Goal: Task Accomplishment & Management: Complete application form

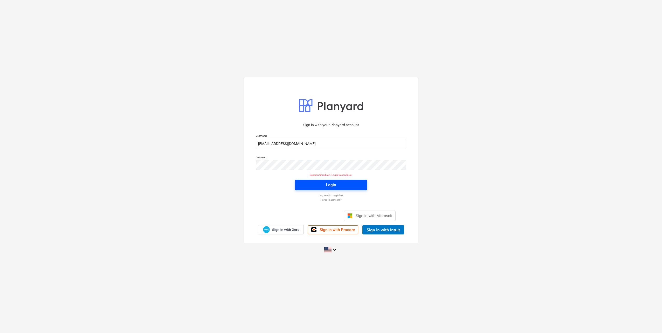
click at [349, 185] on span "Login" at bounding box center [331, 185] width 60 height 7
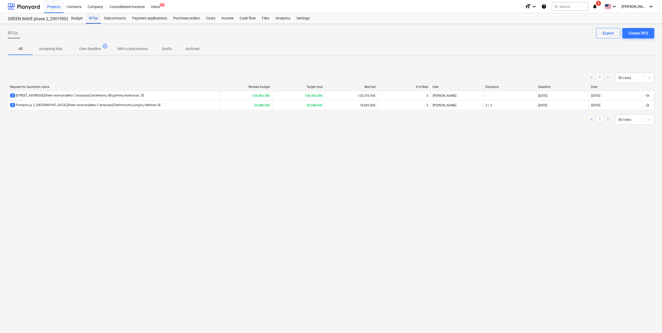
click at [93, 19] on div "RFQs" at bounding box center [93, 18] width 15 height 10
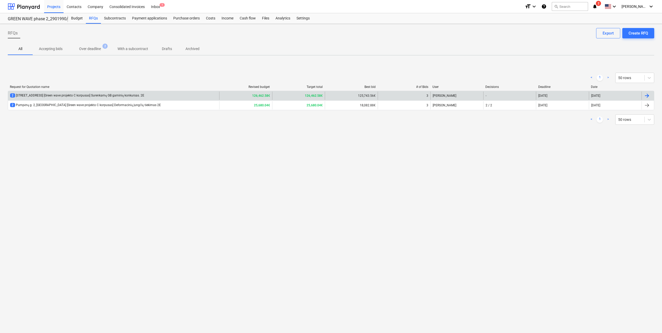
click at [107, 93] on div "2 [STREET_ADDRESS] [Green wave projekto C korpusas] Surenkamų GB gaminių konkur…" at bounding box center [113, 96] width 211 height 8
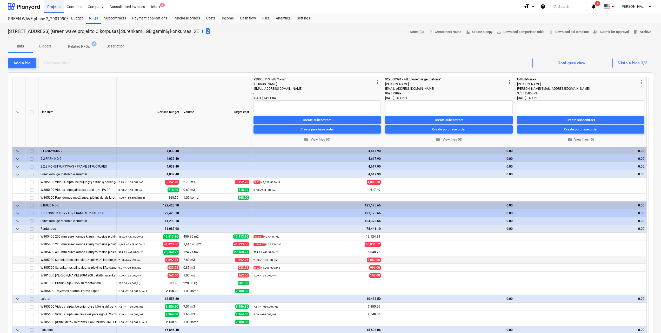
click at [55, 7] on div "Projects" at bounding box center [53, 6] width 19 height 13
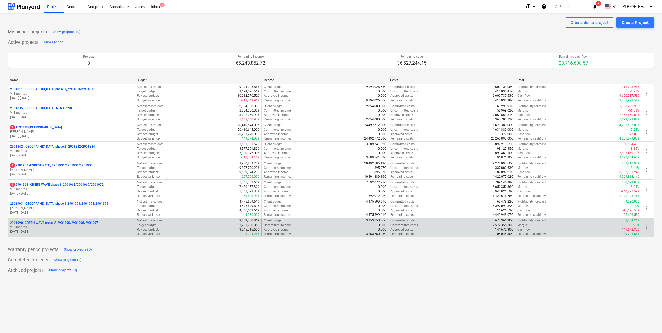
click at [87, 224] on p "2901990 - GREEN WAVE phase 2_2901990/2901996/2901997" at bounding box center [54, 223] width 88 height 4
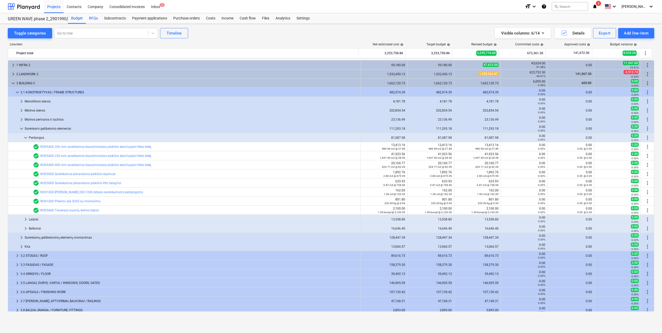
click at [92, 16] on div "RFQs" at bounding box center [93, 18] width 15 height 10
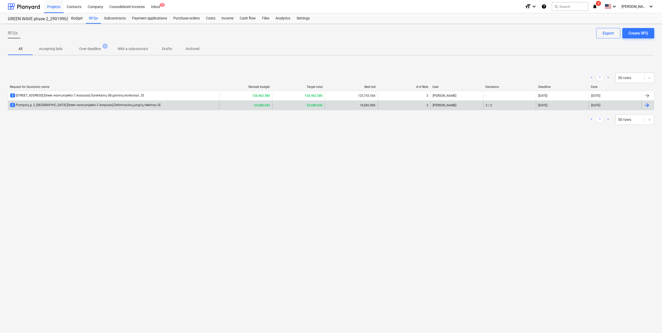
click at [76, 107] on div "2 Pumpėnų g. 2, [GEOGRAPHIC_DATA] [Green wave projekto C korpusas] Deformacinių…" at bounding box center [85, 105] width 151 height 4
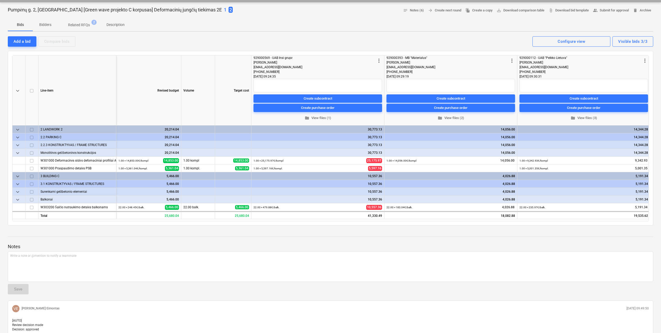
scroll to position [26, 0]
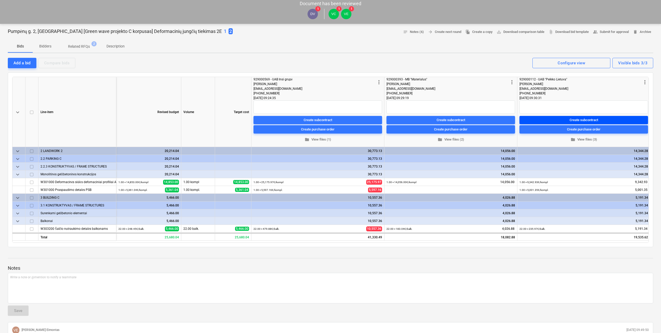
click at [581, 121] on div "Create subcontract" at bounding box center [583, 120] width 29 height 6
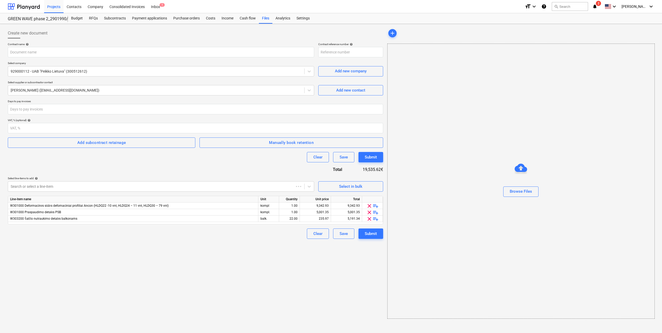
type input "2901990-SO-009"
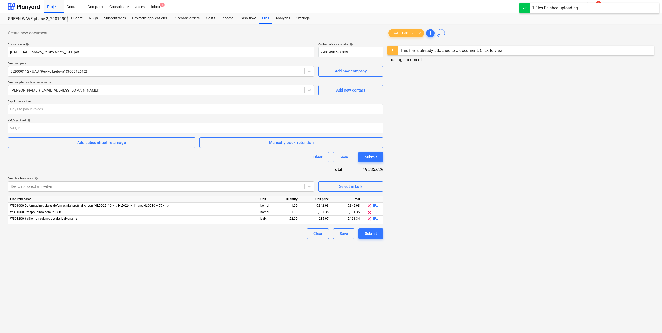
type input "2022-10-10 UAB Bonava_Peikko Nr. 22_14-P.pdf"
click at [391, 51] on div at bounding box center [392, 50] width 10 height 9
click at [441, 53] on div "This file is already attached to a document. Click to view." at bounding box center [451, 50] width 108 height 9
click at [434, 32] on span "add" at bounding box center [431, 33] width 6 height 6
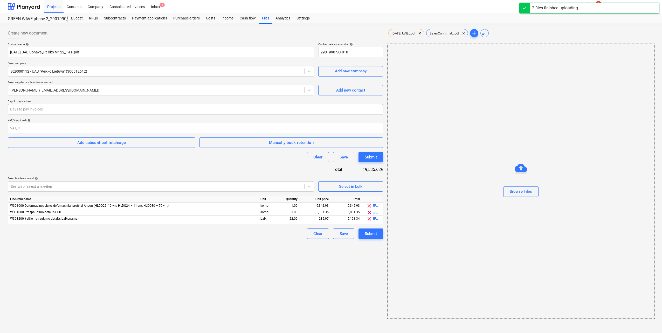
click at [75, 106] on input "number" at bounding box center [196, 109] width 376 height 10
type input "30"
click at [63, 163] on div "Contract name help 2022-10-10 UAB Bonava_Peikko Nr. 22_14-P.pdf Contract refere…" at bounding box center [196, 141] width 376 height 197
click at [367, 204] on span "clear" at bounding box center [370, 206] width 6 height 6
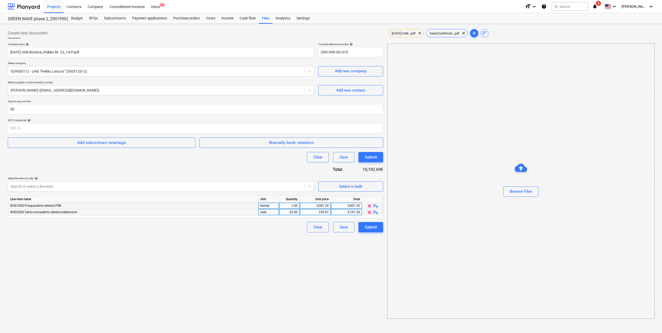
click at [369, 212] on span "clear" at bounding box center [370, 212] width 6 height 6
click at [370, 224] on div "Submit" at bounding box center [371, 221] width 12 height 7
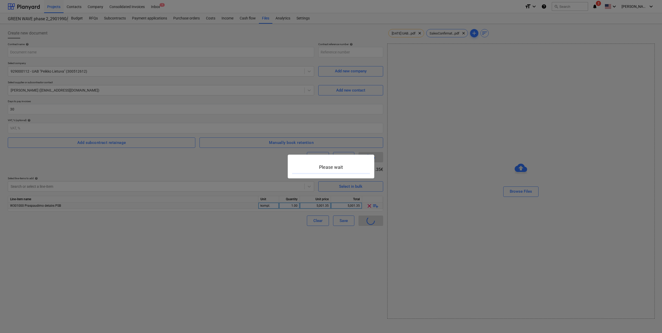
type input "2901990-SO-011"
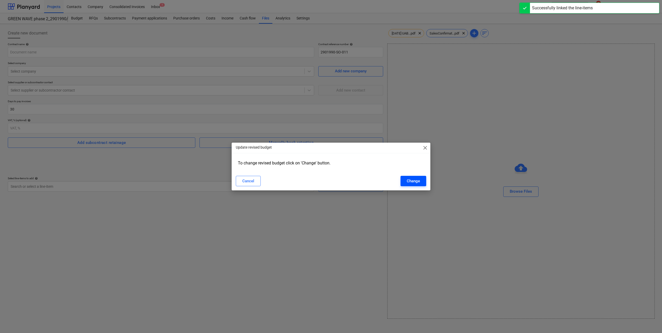
click at [422, 179] on button "Change" at bounding box center [414, 181] width 26 height 10
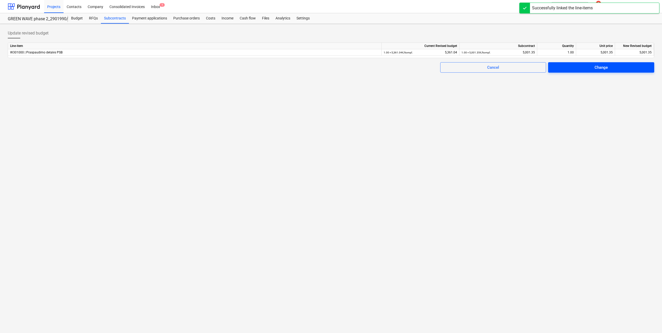
click at [608, 70] on span "Change" at bounding box center [602, 67] width 94 height 7
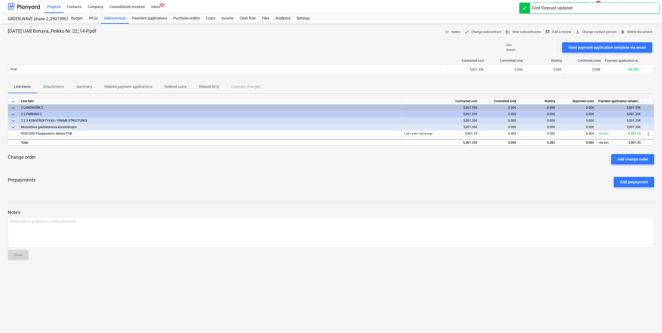
click at [60, 87] on p "Attachments" at bounding box center [53, 86] width 21 height 5
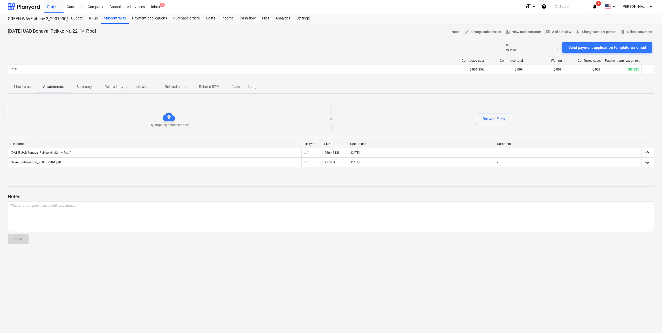
click at [22, 87] on p "Line-items" at bounding box center [22, 86] width 17 height 5
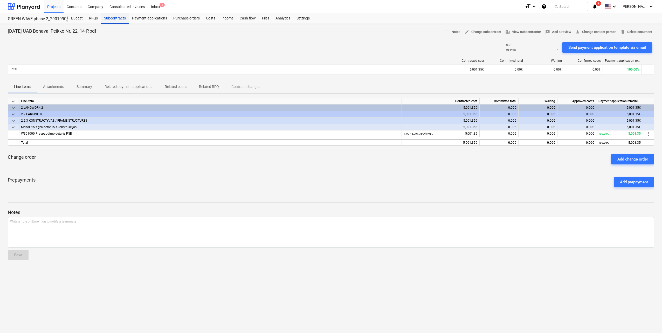
click at [116, 19] on div "Subcontracts" at bounding box center [115, 18] width 28 height 10
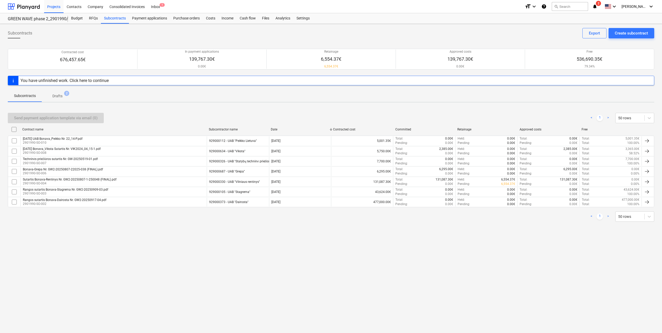
click at [60, 96] on p "Drafts" at bounding box center [57, 95] width 10 height 5
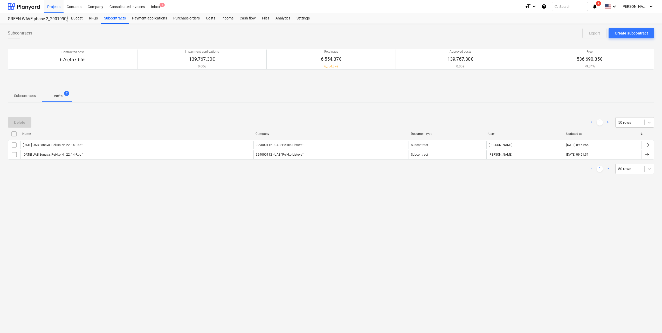
click at [24, 97] on p "Subcontracts" at bounding box center [25, 95] width 22 height 5
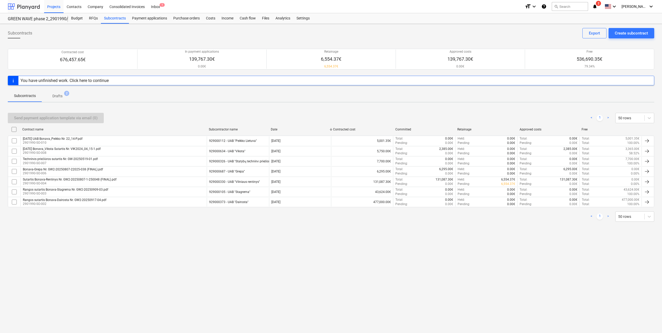
click at [23, 11] on div at bounding box center [24, 6] width 32 height 13
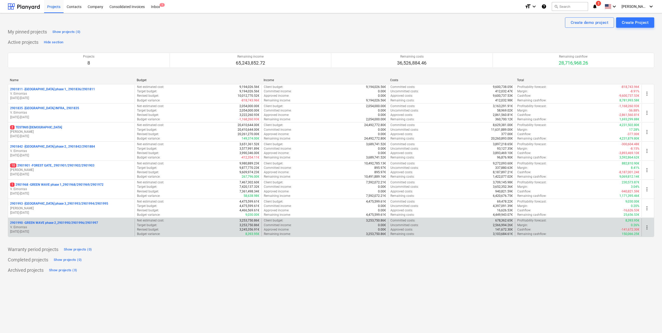
click at [49, 229] on p "V. Eimontas" at bounding box center [71, 227] width 123 height 4
click at [71, 221] on p "2901990 - GREEN WAVE phase 2_2901990/2901996/2901997" at bounding box center [54, 223] width 88 height 4
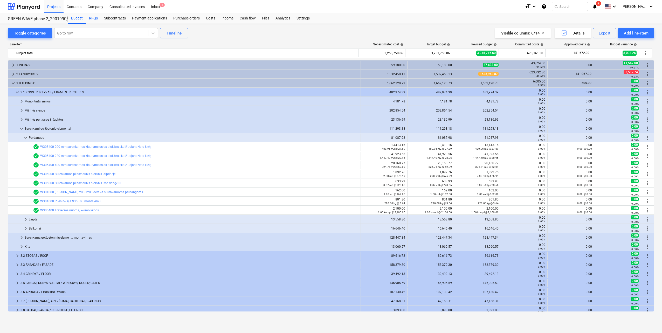
click at [94, 17] on div "RFQs" at bounding box center [93, 18] width 15 height 10
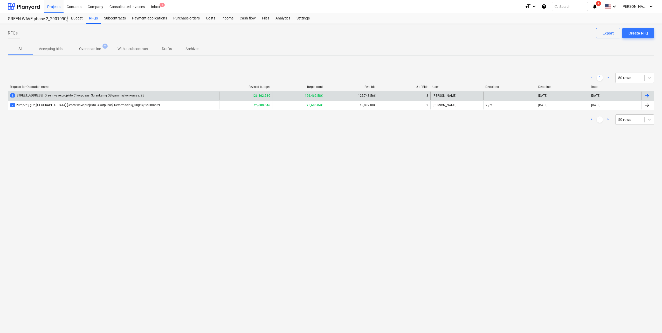
click at [91, 95] on div "2 [STREET_ADDRESS] [Green wave projekto C korpusas] Surenkamų GB gaminių konkur…" at bounding box center [77, 95] width 134 height 4
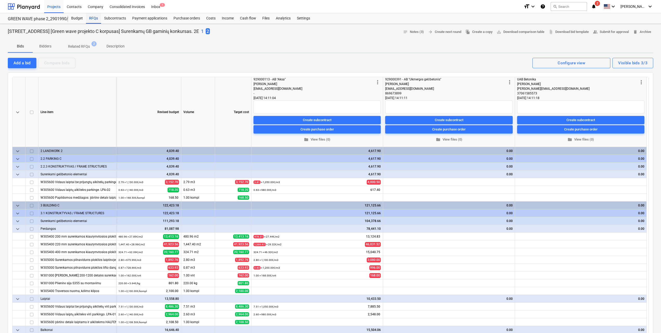
click at [93, 19] on div "RFQs" at bounding box center [93, 18] width 15 height 10
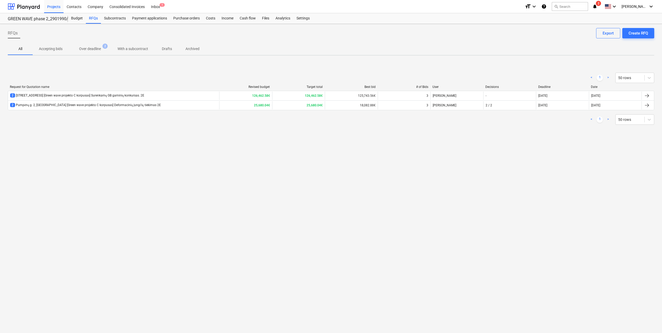
click at [109, 106] on div "2 Pumpėnų g. 2, [GEOGRAPHIC_DATA] [Green wave projekto C korpusas] Deformacinių…" at bounding box center [85, 105] width 151 height 4
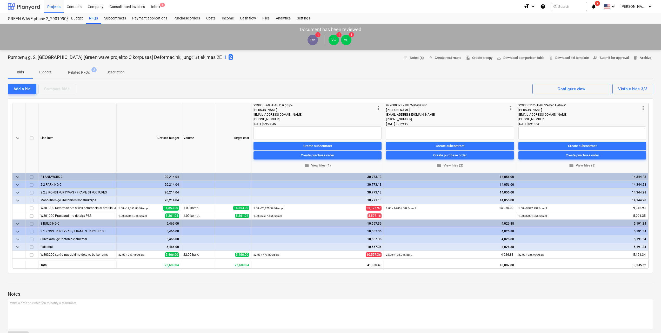
click at [32, 7] on div at bounding box center [24, 6] width 32 height 13
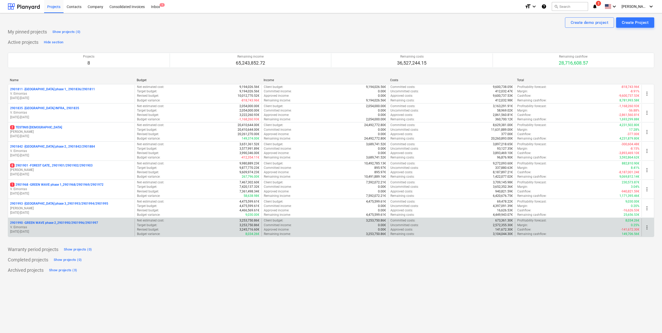
click at [59, 220] on div "2901990 - GREEN WAVE phase 2_2901990/2901996/2901997 V. Eimontas [DATE] - [DATE]" at bounding box center [71, 228] width 127 height 18
click at [59, 221] on p "2901990 - GREEN WAVE phase 2_2901990/2901996/2901997" at bounding box center [54, 223] width 88 height 4
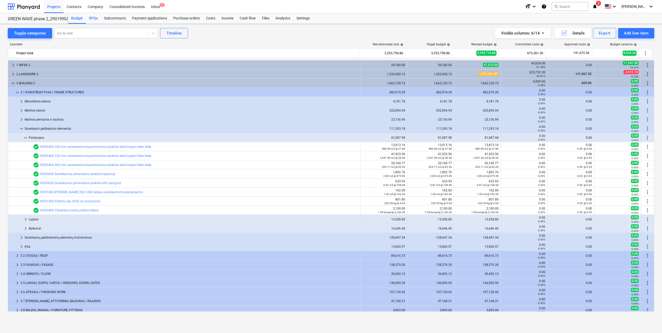
click at [91, 18] on div "RFQs" at bounding box center [93, 18] width 15 height 10
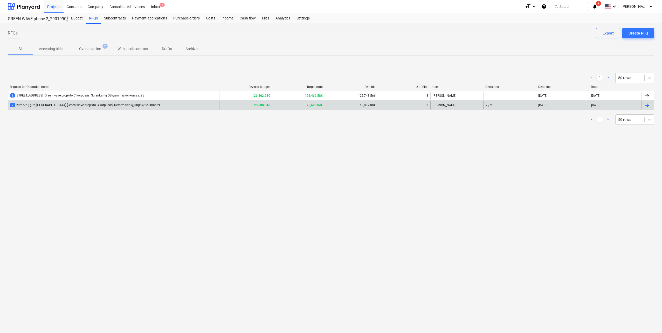
click at [133, 108] on div "2 Pumpėnų g. 2, [GEOGRAPHIC_DATA] [Green wave projekto C korpusas] Deformacinių…" at bounding box center [113, 105] width 211 height 8
